Goal: Find specific page/section: Find specific page/section

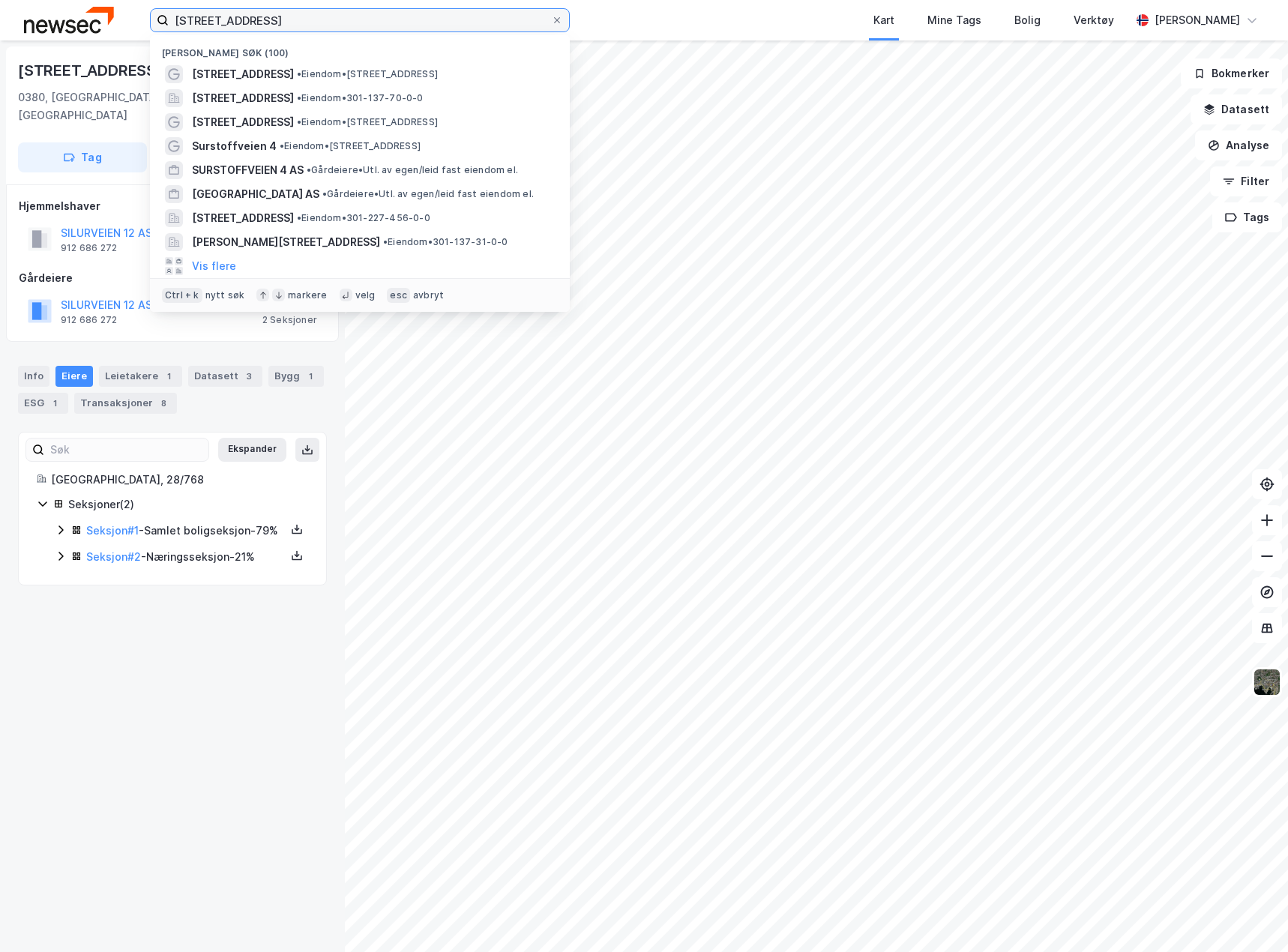
click at [242, 18] on input "[STREET_ADDRESS]" at bounding box center [360, 20] width 382 height 22
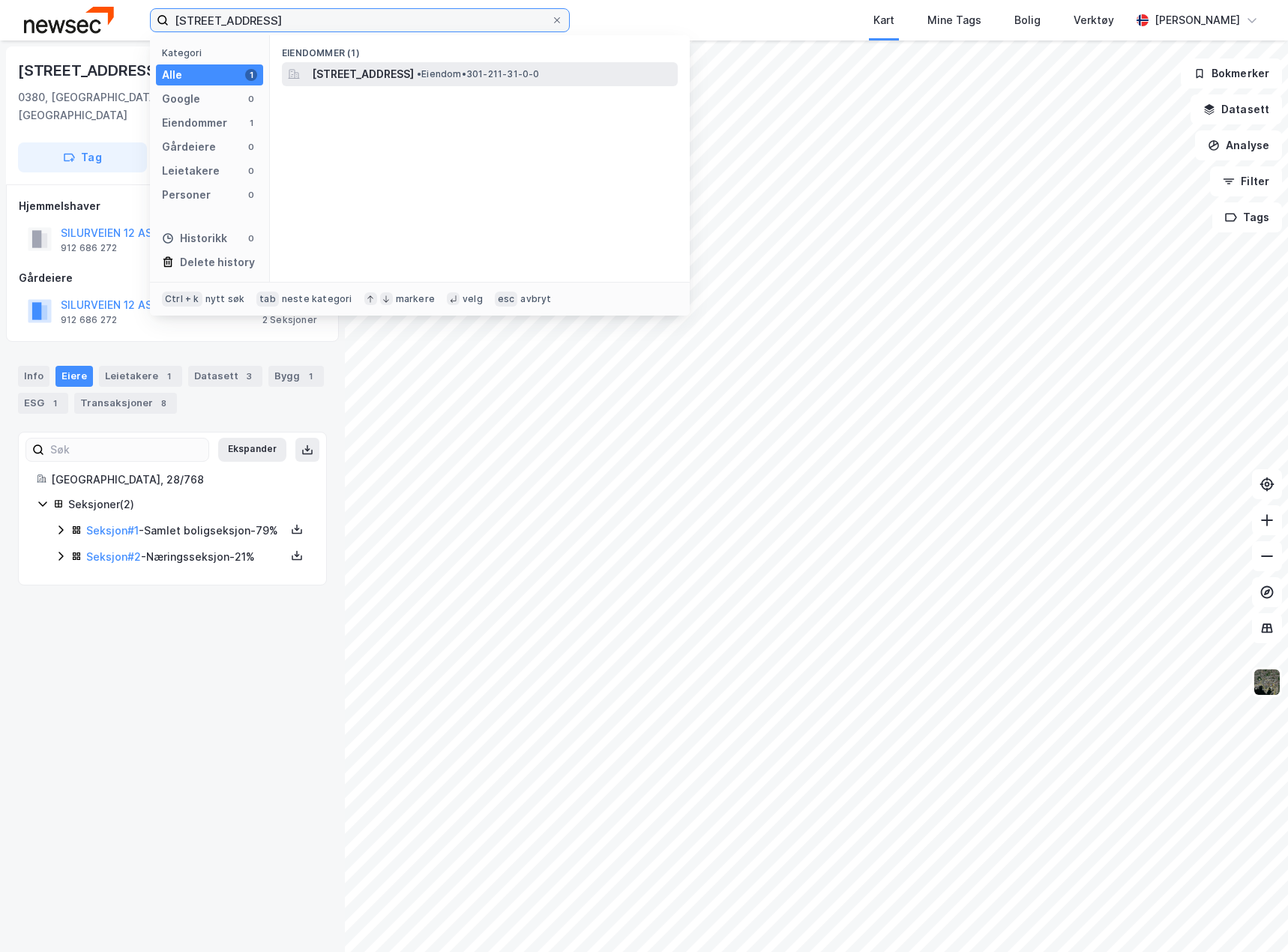
type input "[STREET_ADDRESS]"
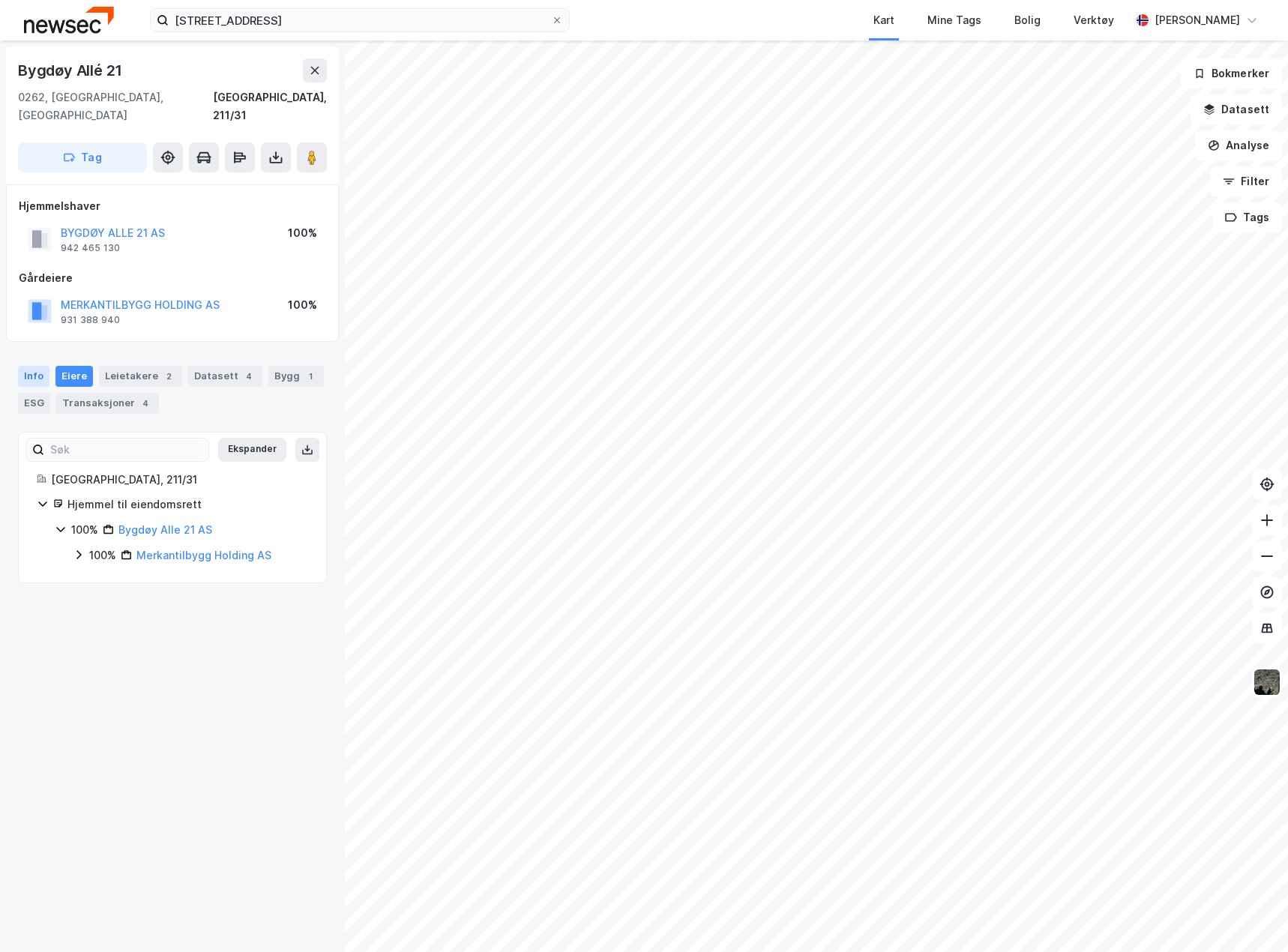
click at [40, 366] on div "Info" at bounding box center [33, 376] width 31 height 21
